Goal: Information Seeking & Learning: Learn about a topic

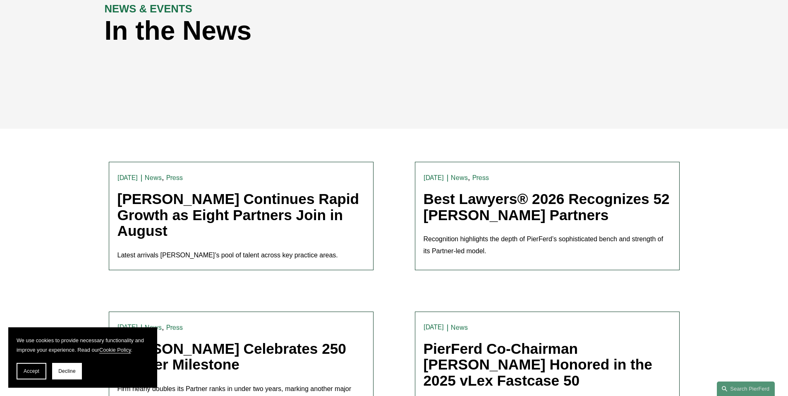
scroll to position [165, 0]
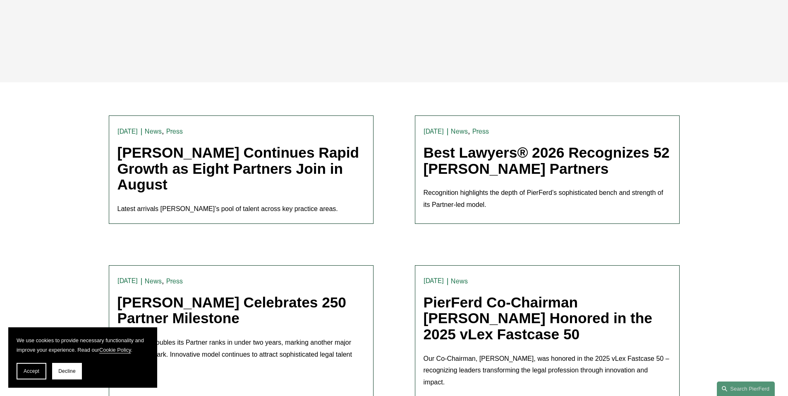
click at [190, 182] on link "[PERSON_NAME] Continues Rapid Growth as Eight Partners Join in August" at bounding box center [238, 168] width 242 height 48
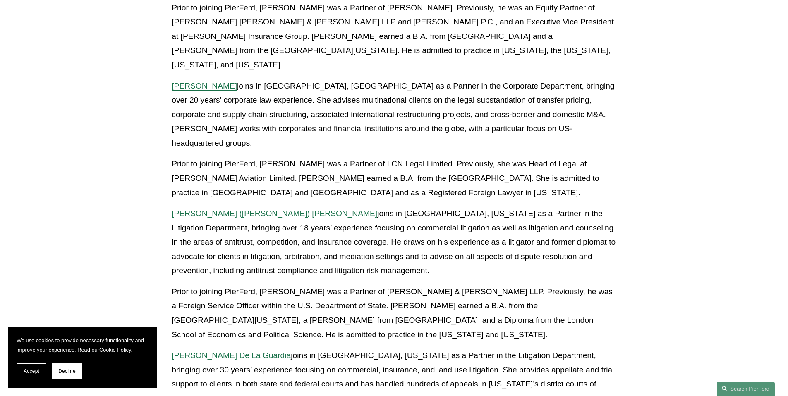
scroll to position [414, 0]
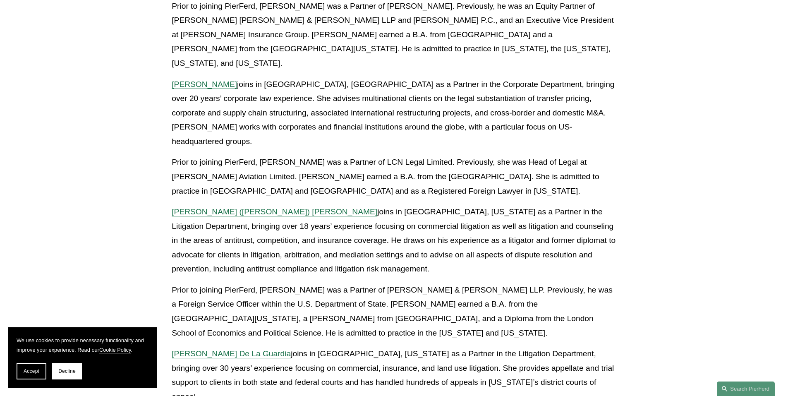
click at [220, 207] on span "[PERSON_NAME] ([PERSON_NAME]) [PERSON_NAME]" at bounding box center [275, 211] width 206 height 9
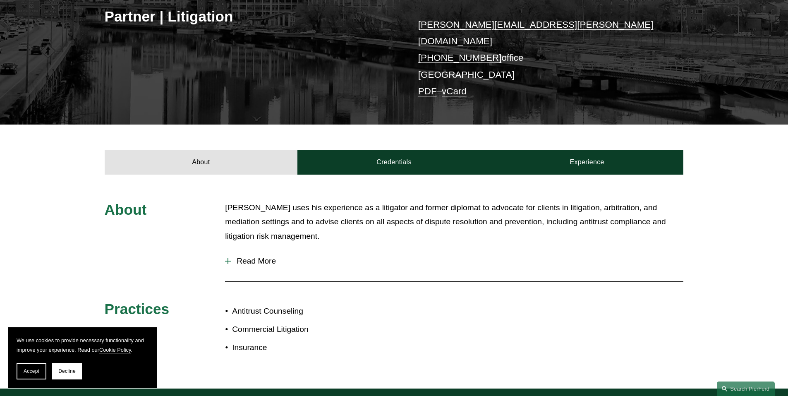
scroll to position [165, 0]
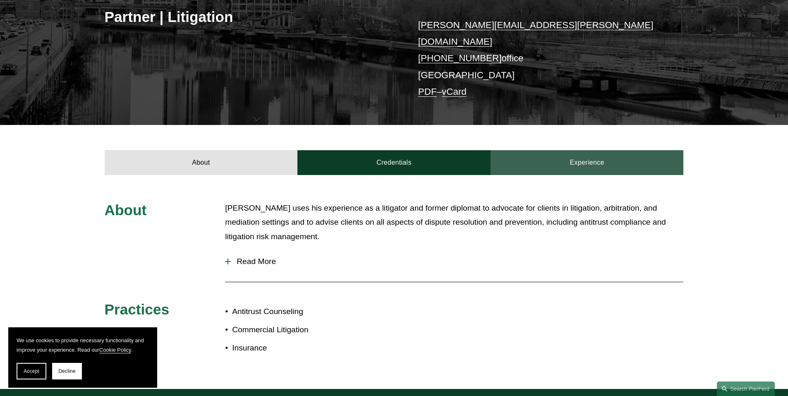
click at [580, 159] on link "Experience" at bounding box center [587, 162] width 193 height 25
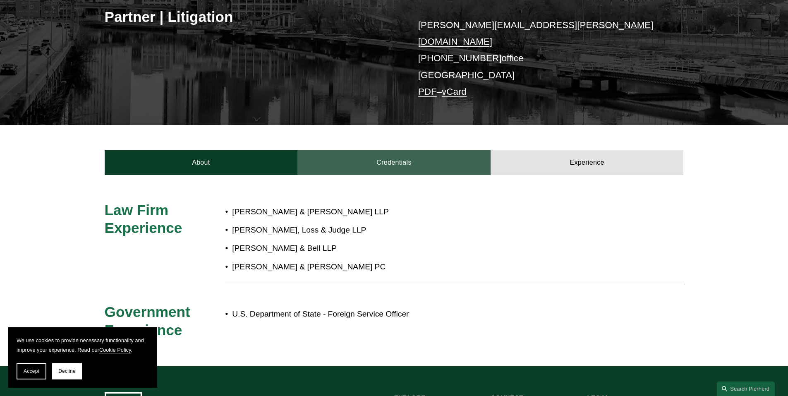
click at [426, 157] on link "Credentials" at bounding box center [393, 162] width 193 height 25
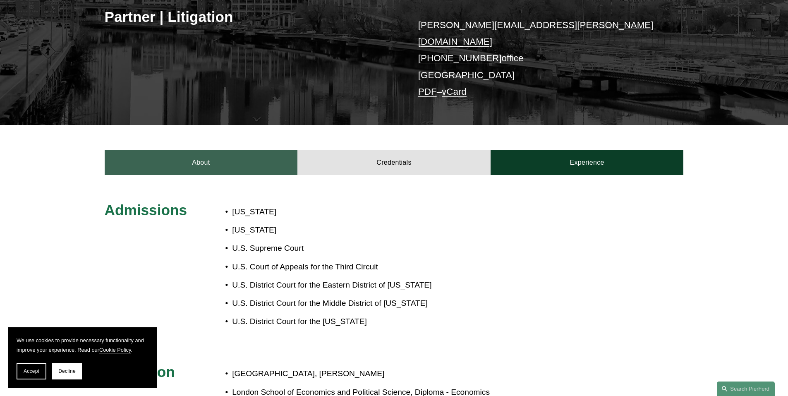
click at [223, 160] on link "About" at bounding box center [201, 162] width 193 height 25
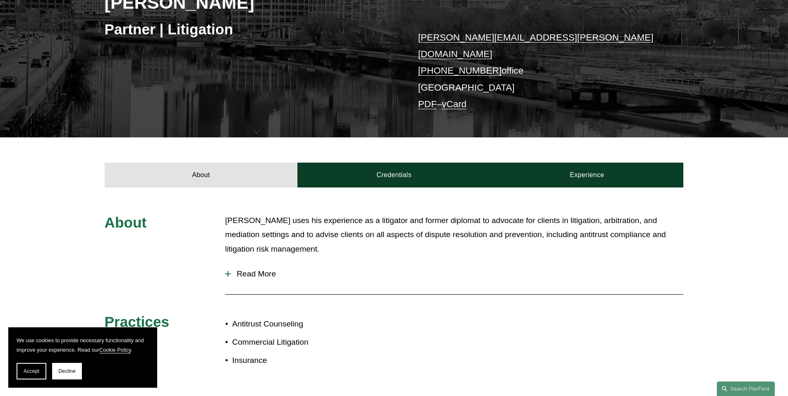
scroll to position [0, 0]
